Goal: Find contact information: Find contact information

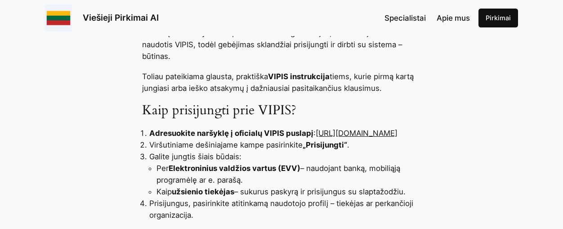
scroll to position [370, 0]
click at [316, 134] on link "[URL][DOMAIN_NAME]" at bounding box center [357, 133] width 82 height 9
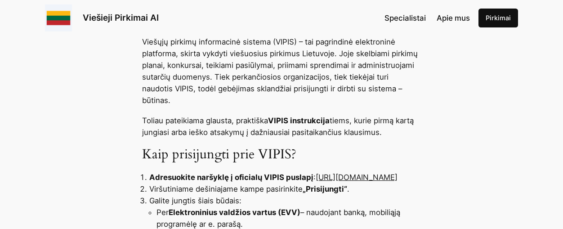
scroll to position [326, 0]
click at [316, 179] on link "[URL][DOMAIN_NAME]" at bounding box center [357, 177] width 82 height 9
drag, startPoint x: 273, startPoint y: 178, endPoint x: 120, endPoint y: 180, distance: 153.3
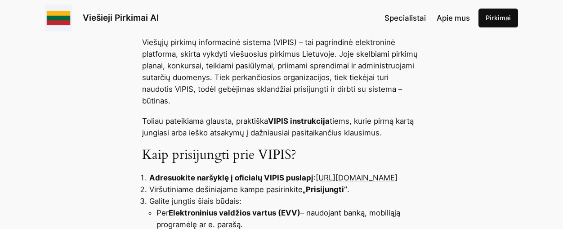
copy link "[URL][DOMAIN_NAME]"
